Goal: Task Accomplishment & Management: Use online tool/utility

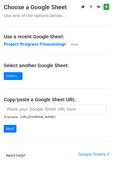
click at [30, 107] on input "url" at bounding box center [55, 110] width 103 height 10
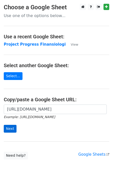
type input "https://docs.google.com/spreadsheets/d/1XTc2nlsIwzFWsRWZVGLAn0C-aV0rlliZWl_M4oK…"
click at [11, 127] on input "Next" at bounding box center [10, 129] width 13 height 8
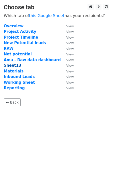
click at [15, 65] on strong "Sheet13" at bounding box center [13, 65] width 18 height 5
click at [69, 66] on small "View" at bounding box center [70, 66] width 8 height 4
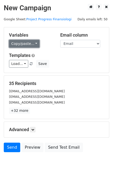
click at [32, 42] on link "Copy/paste..." at bounding box center [24, 44] width 31 height 8
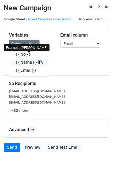
click at [39, 62] on icon at bounding box center [41, 62] width 4 height 4
